Goal: Task Accomplishment & Management: Complete application form

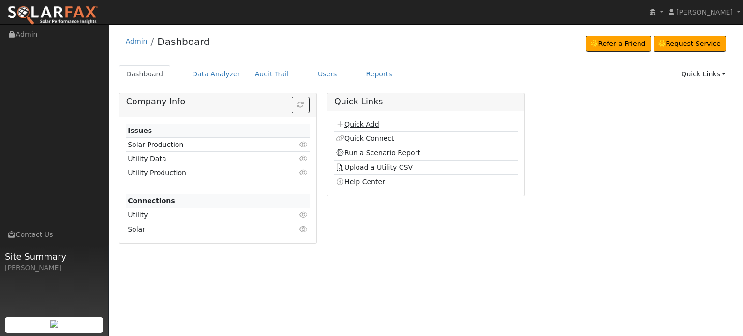
click at [346, 123] on link "Quick Add" at bounding box center [357, 124] width 43 height 8
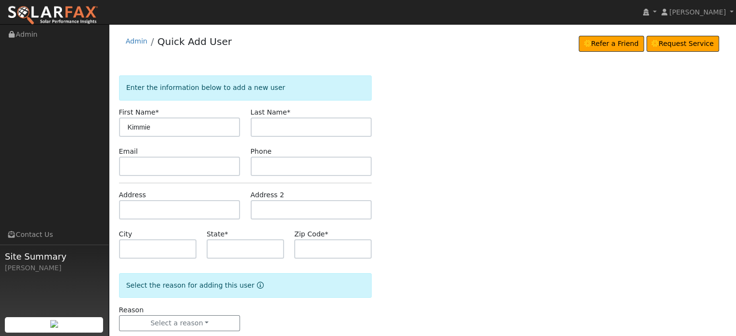
type input "Kimmie"
type input "[PERSON_NAME]"
click at [139, 209] on input "text" at bounding box center [179, 209] width 121 height 19
click at [134, 205] on input "text" at bounding box center [179, 209] width 121 height 19
paste input "12360 Gayle Ln"
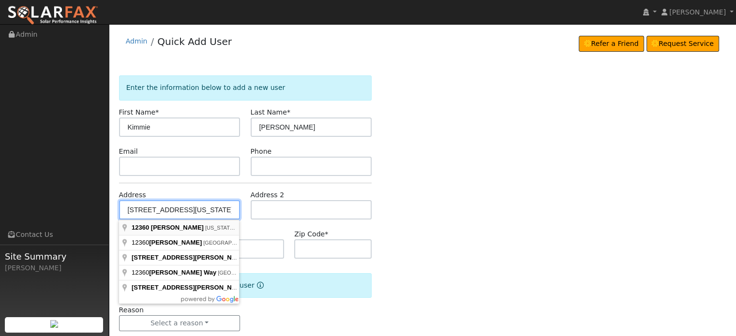
type input "[STREET_ADDRESS][PERSON_NAME]"
type input "Nevada City"
type input "CA"
type input "95959"
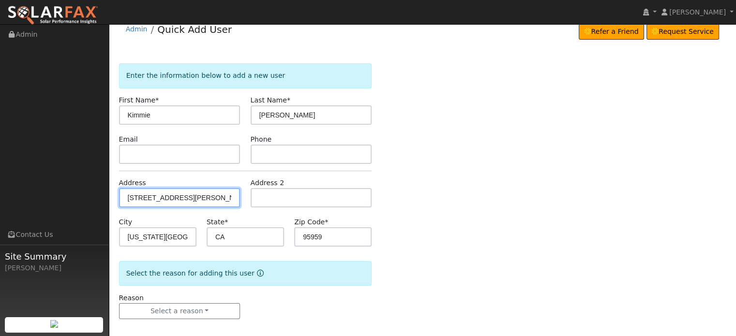
scroll to position [19, 0]
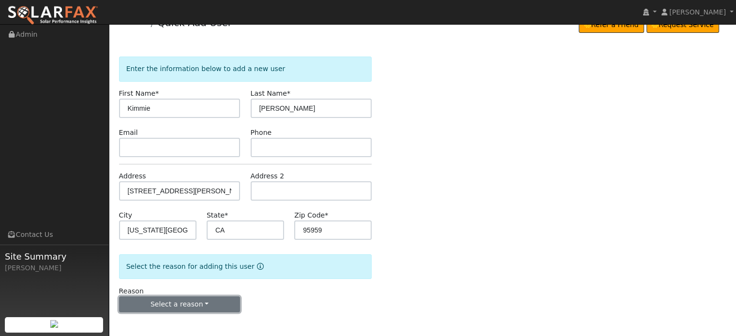
click at [165, 304] on button "Select a reason" at bounding box center [179, 305] width 121 height 16
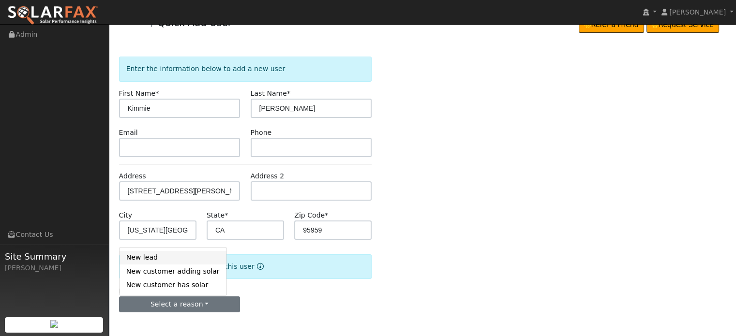
click at [141, 259] on link "New lead" at bounding box center [173, 258] width 107 height 14
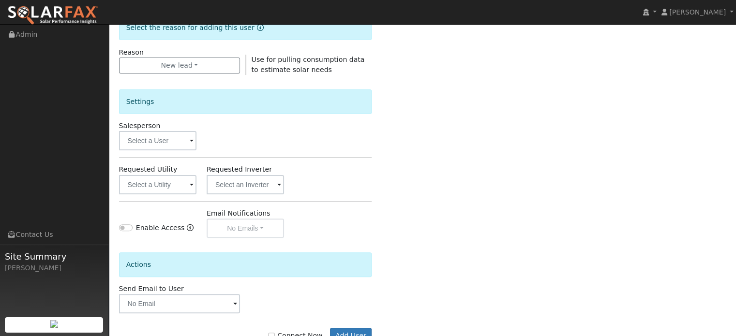
scroll to position [261, 0]
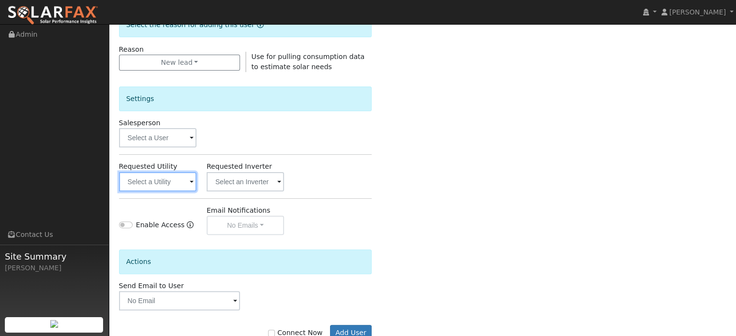
click at [165, 179] on input "text" at bounding box center [157, 181] width 77 height 19
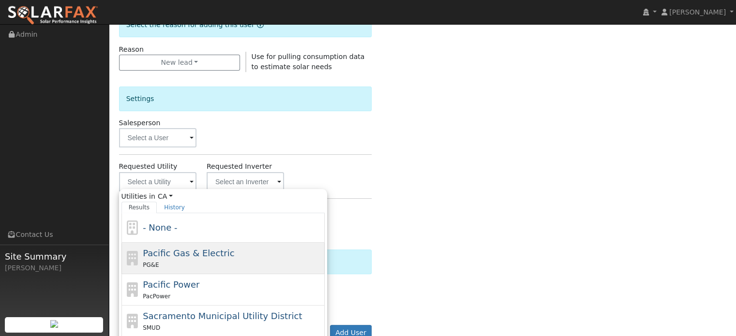
click at [174, 260] on div "PG&E" at bounding box center [233, 265] width 180 height 10
type input "Pacific Gas & Electric"
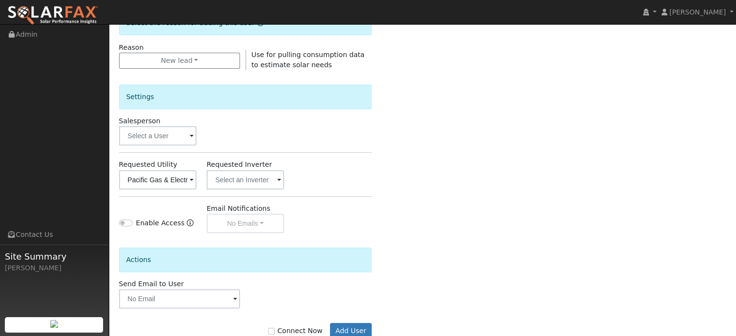
scroll to position [289, 0]
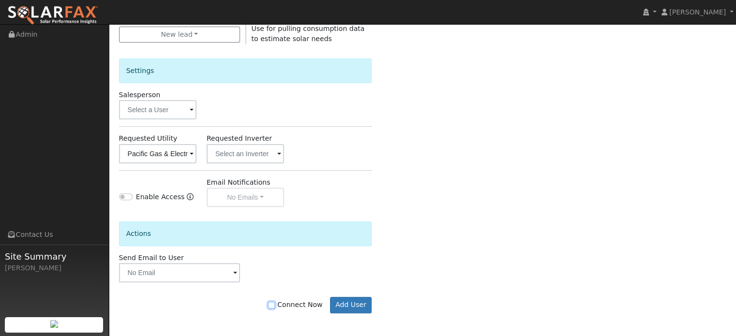
click at [275, 302] on input "Connect Now" at bounding box center [271, 305] width 7 height 7
checkbox input "true"
click at [350, 304] on button "Add User" at bounding box center [351, 305] width 42 height 16
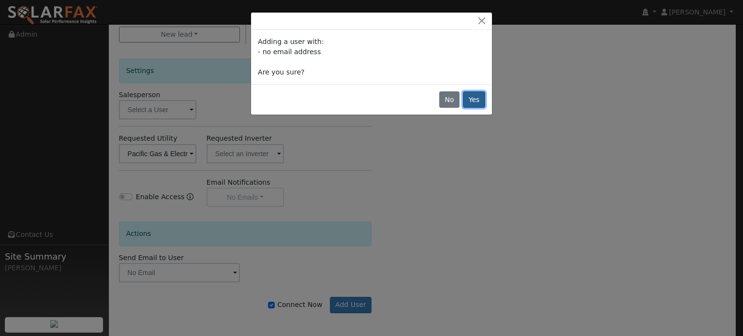
click at [483, 103] on button "Yes" at bounding box center [474, 99] width 22 height 16
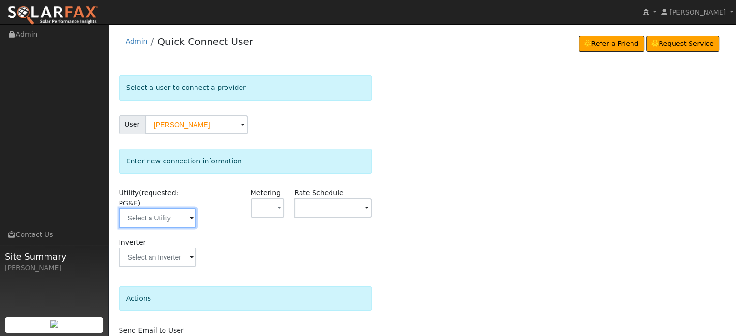
click at [157, 209] on input "text" at bounding box center [157, 218] width 77 height 19
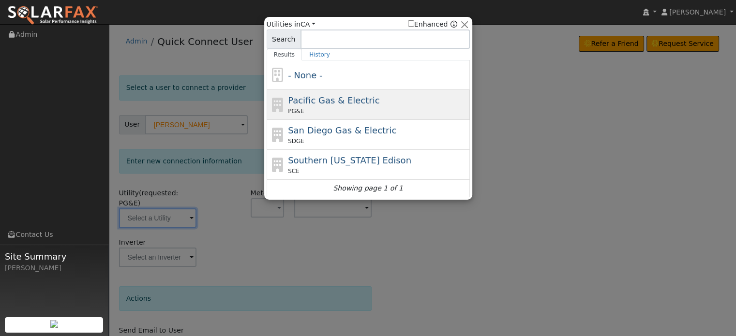
click at [291, 108] on span "PG&E" at bounding box center [296, 111] width 16 height 9
type input "PG&E"
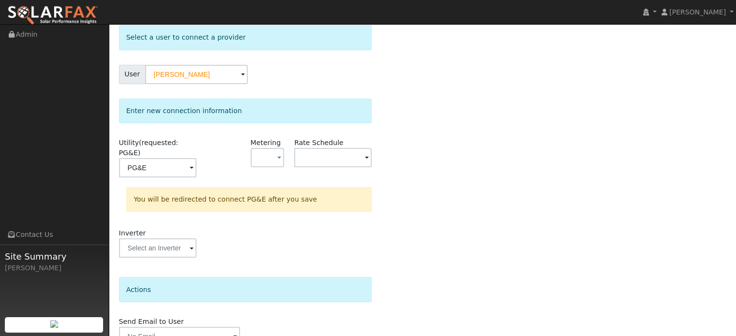
scroll to position [90, 0]
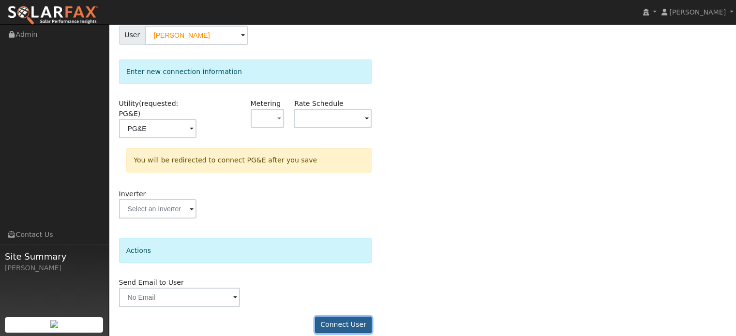
click at [349, 317] on button "Connect User" at bounding box center [343, 325] width 57 height 16
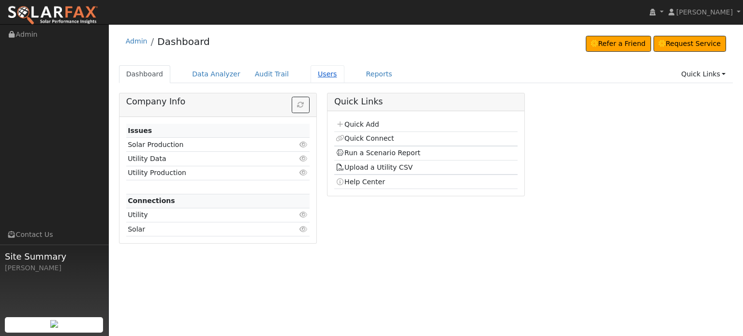
click at [317, 77] on link "Users" at bounding box center [328, 74] width 34 height 18
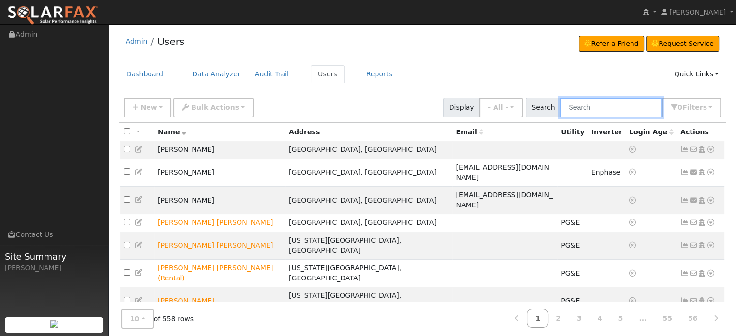
click at [605, 115] on input "text" at bounding box center [611, 108] width 103 height 20
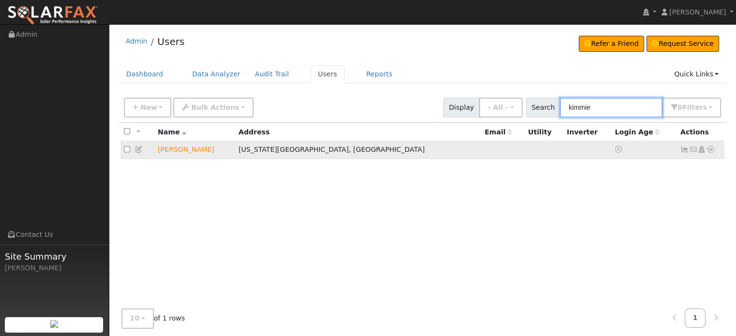
type input "kimmie"
click at [706, 151] on icon at bounding box center [710, 149] width 9 height 7
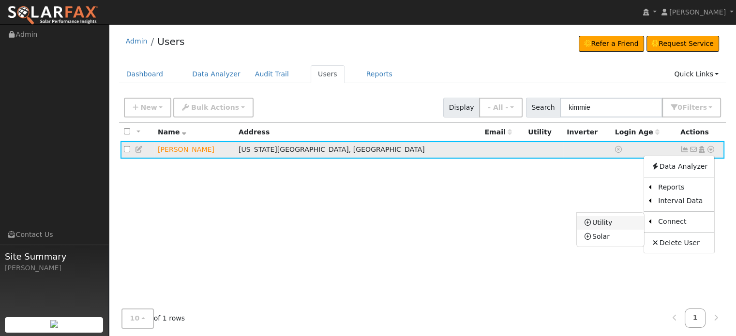
click at [606, 223] on link "Utility" at bounding box center [610, 223] width 67 height 14
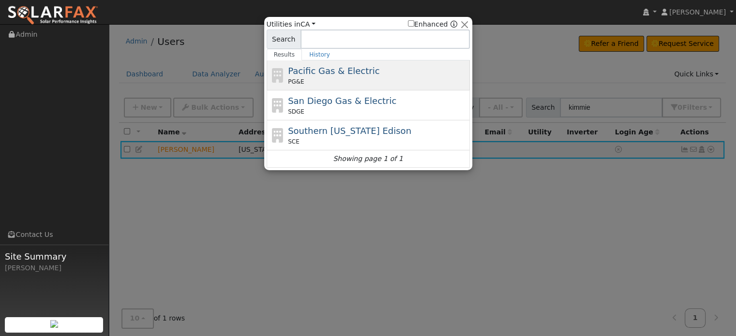
click at [347, 73] on span "Pacific Gas & Electric" at bounding box center [333, 71] width 91 height 10
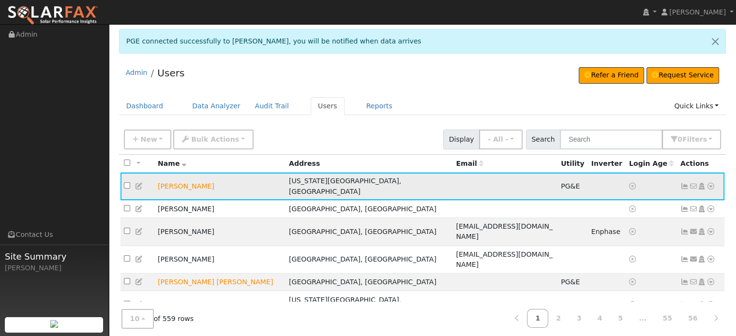
click at [684, 183] on icon at bounding box center [684, 186] width 9 height 7
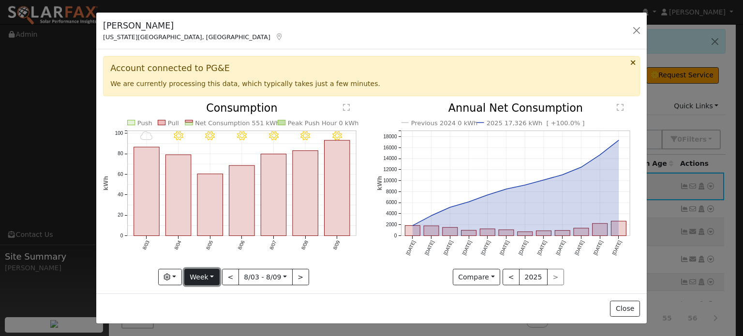
click at [208, 270] on button "Week" at bounding box center [201, 277] width 35 height 16
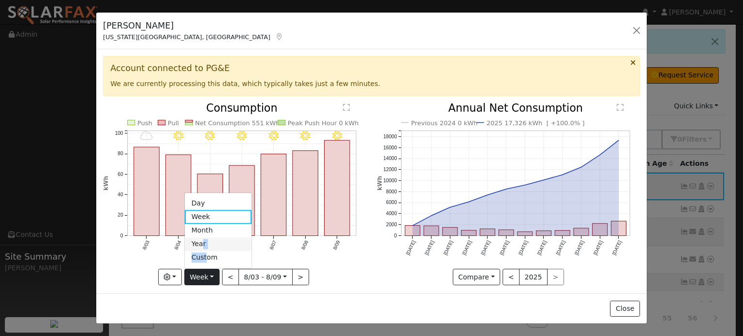
drag, startPoint x: 205, startPoint y: 255, endPoint x: 203, endPoint y: 242, distance: 13.3
click at [203, 242] on ul "Day Week Month Year Custom" at bounding box center [218, 231] width 68 height 76
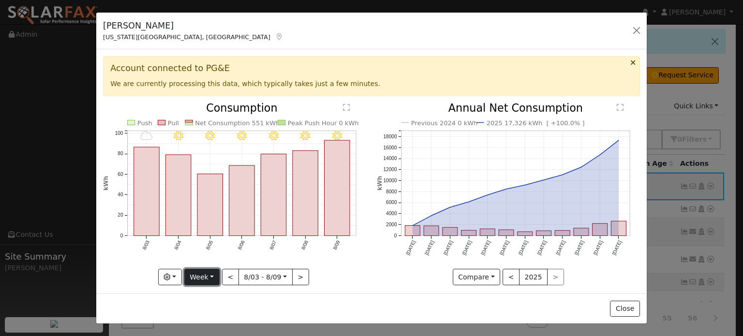
click at [211, 274] on button "Week" at bounding box center [201, 277] width 35 height 16
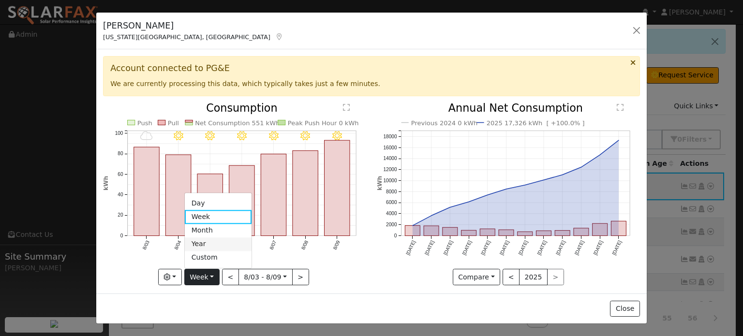
click at [198, 240] on link "Year" at bounding box center [218, 245] width 67 height 14
type input "[DATE]"
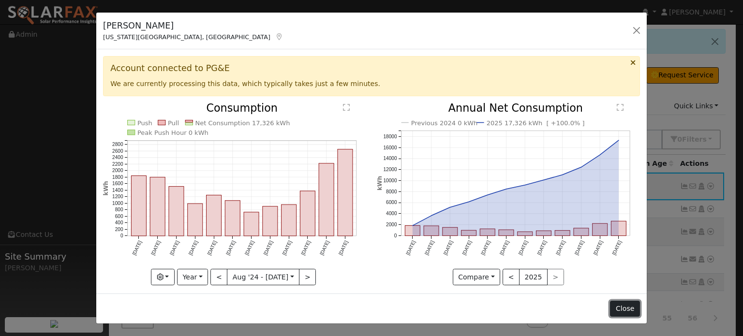
click at [631, 313] on button "Close" at bounding box center [625, 309] width 30 height 16
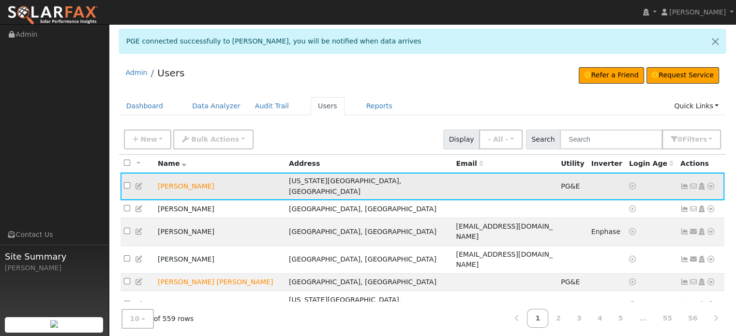
click at [710, 184] on icon at bounding box center [710, 186] width 9 height 7
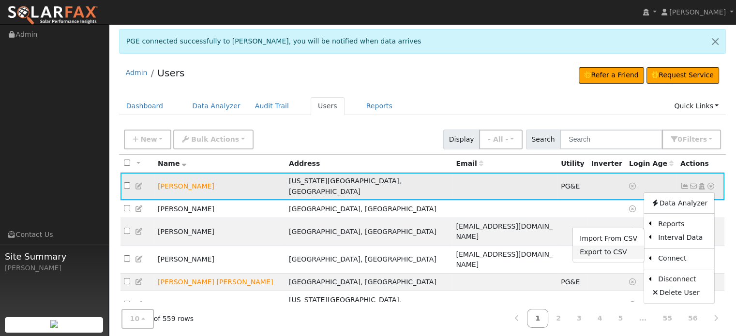
click at [602, 248] on link "Export to CSV" at bounding box center [608, 253] width 71 height 14
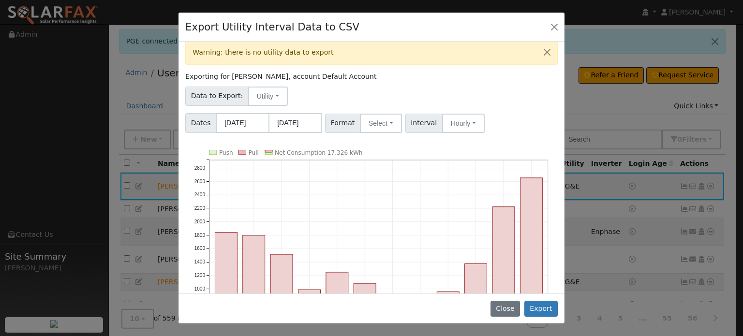
scroll to position [3, 0]
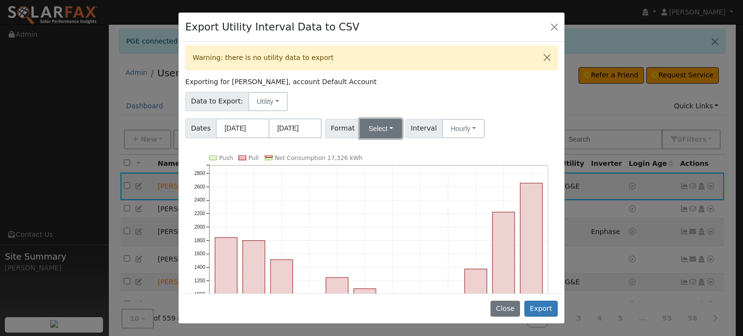
click at [387, 125] on button "Select" at bounding box center [381, 128] width 42 height 19
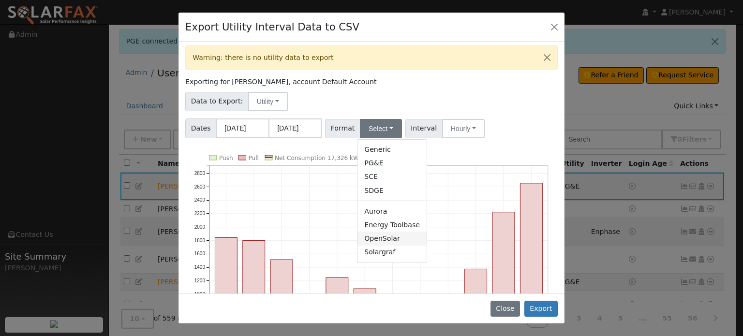
click at [381, 240] on link "OpenSolar" at bounding box center [392, 239] width 69 height 14
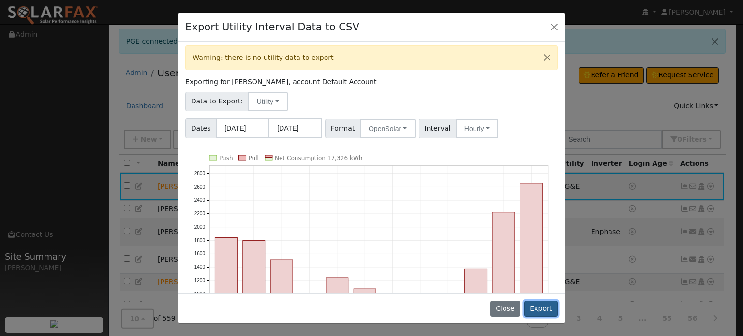
click at [544, 309] on button "Export" at bounding box center [541, 309] width 33 height 16
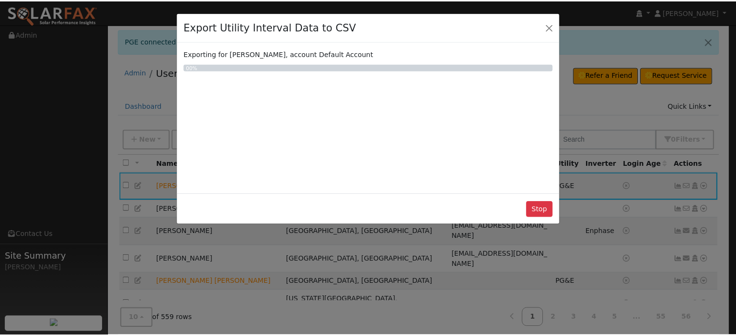
scroll to position [0, 0]
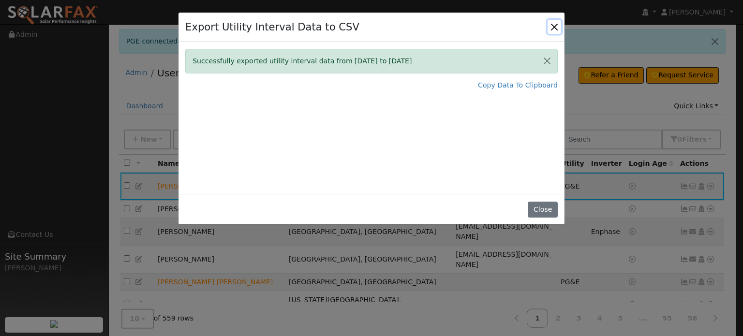
click at [555, 25] on button "Close" at bounding box center [555, 27] width 14 height 14
